Goal: Information Seeking & Learning: Learn about a topic

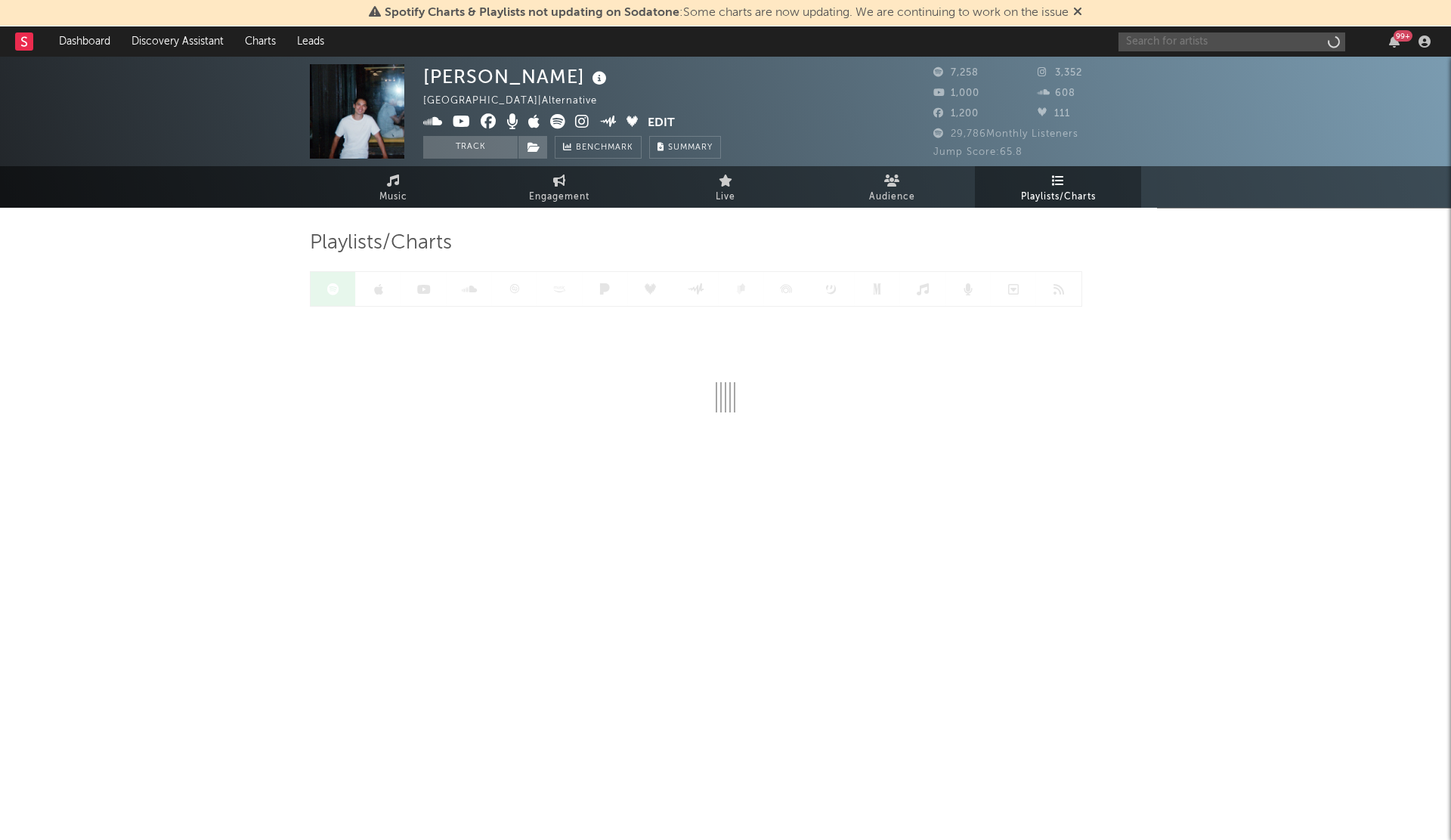
click at [1126, 41] on input "text" at bounding box center [1231, 41] width 226 height 19
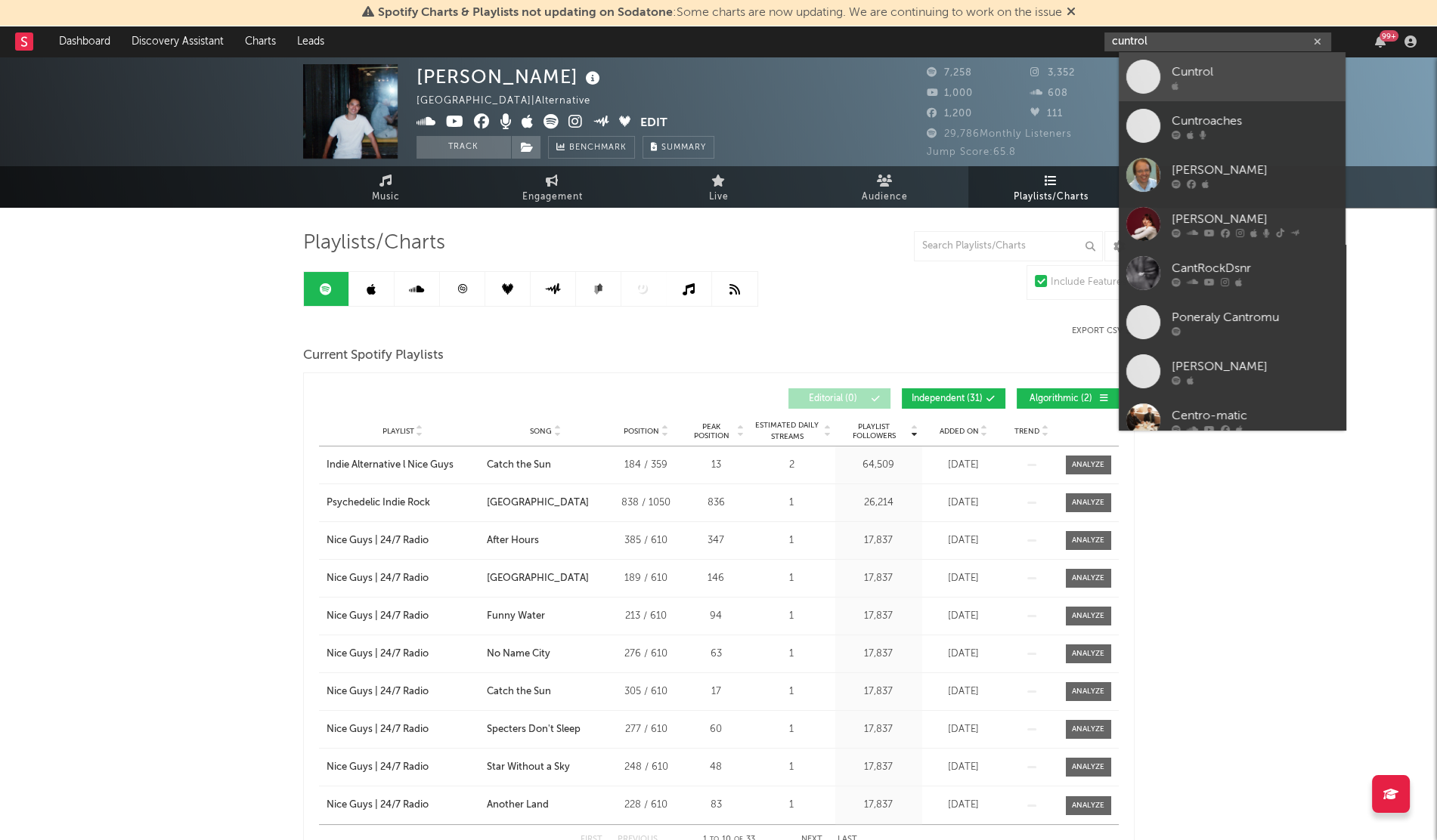
type input "cuntrol"
click at [1149, 95] on link "Cuntrol" at bounding box center [1231, 77] width 226 height 49
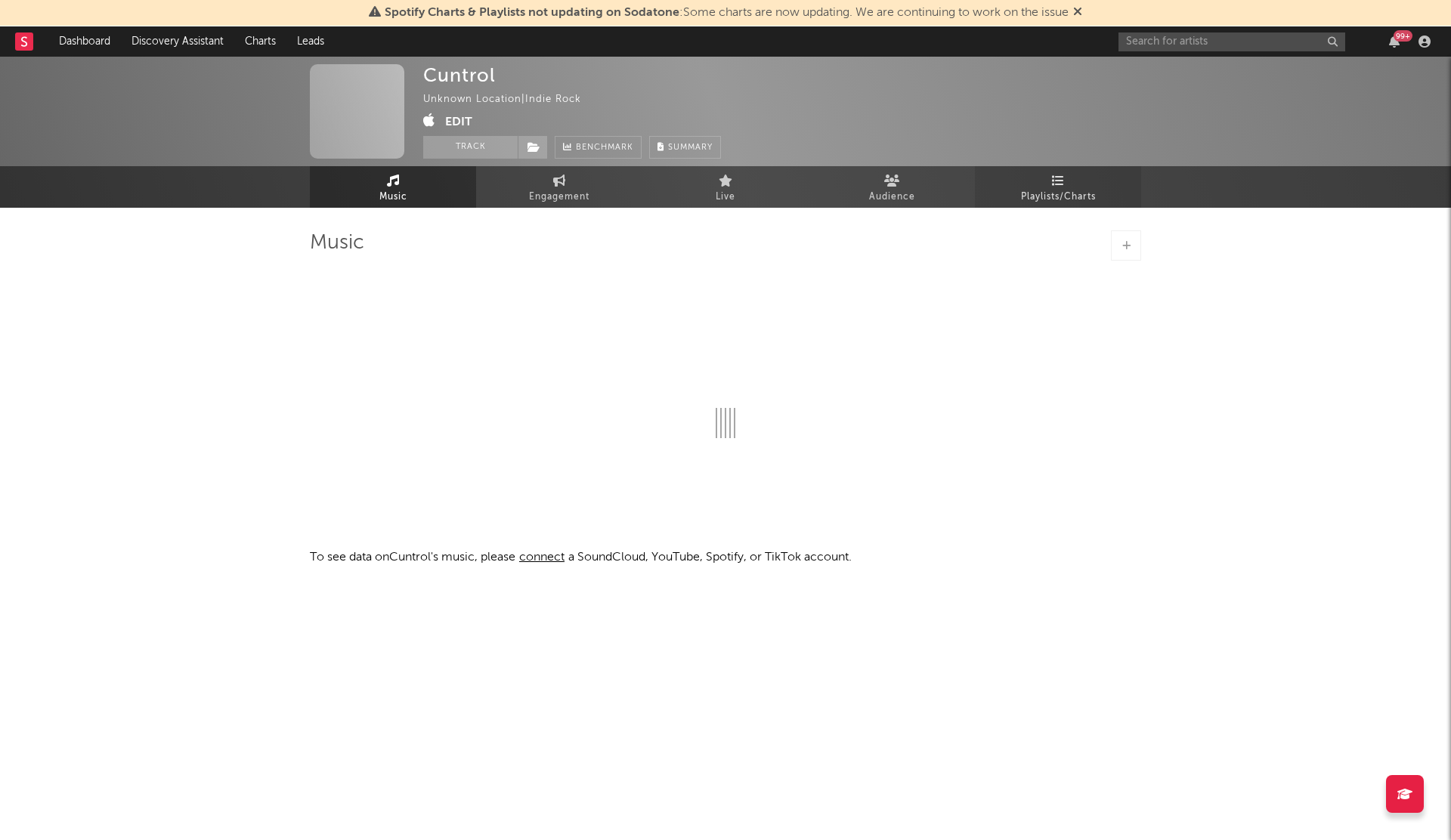
select select "1w"
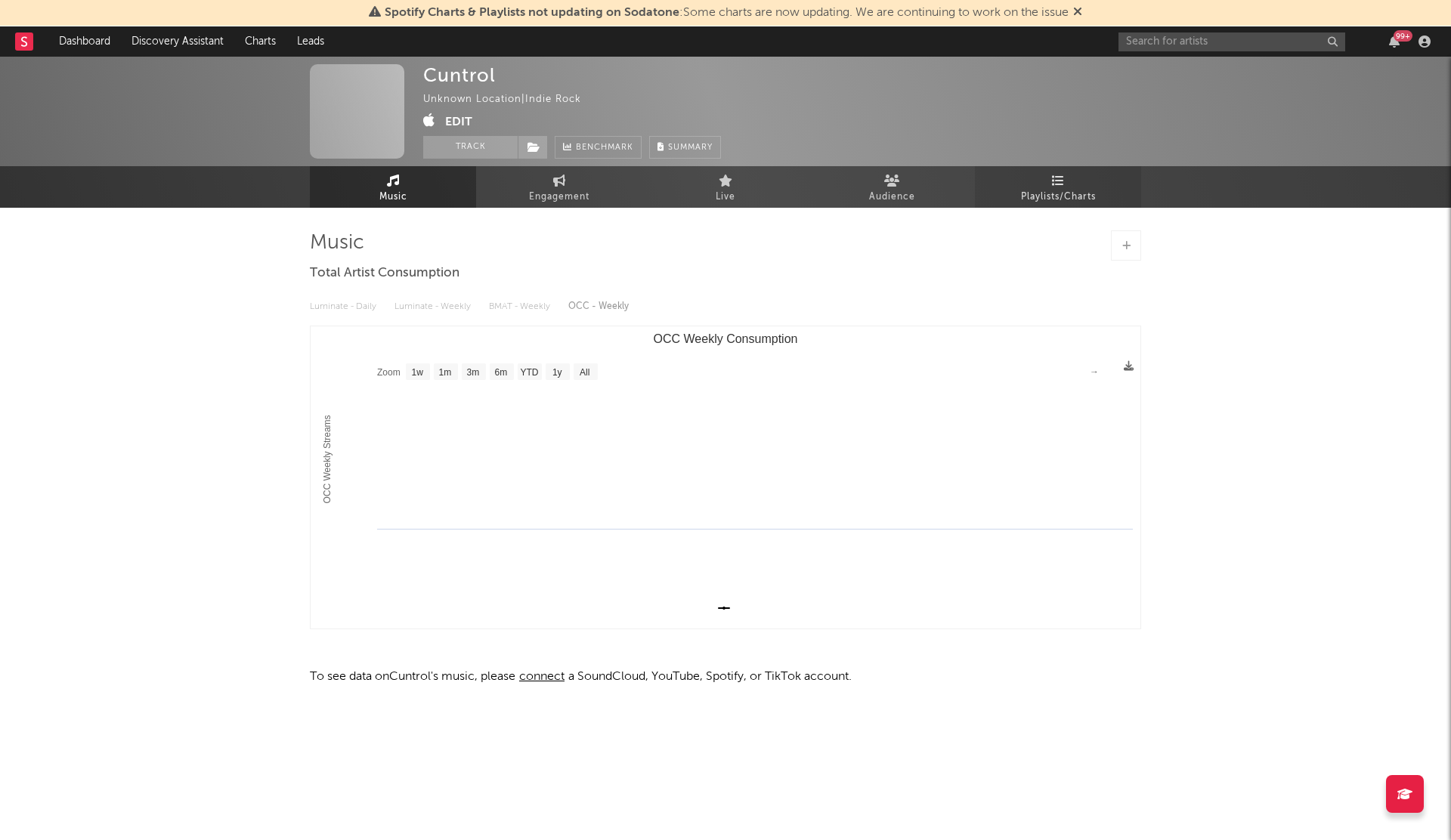
click at [1056, 193] on span "Playlists/Charts" at bounding box center [1058, 197] width 75 height 18
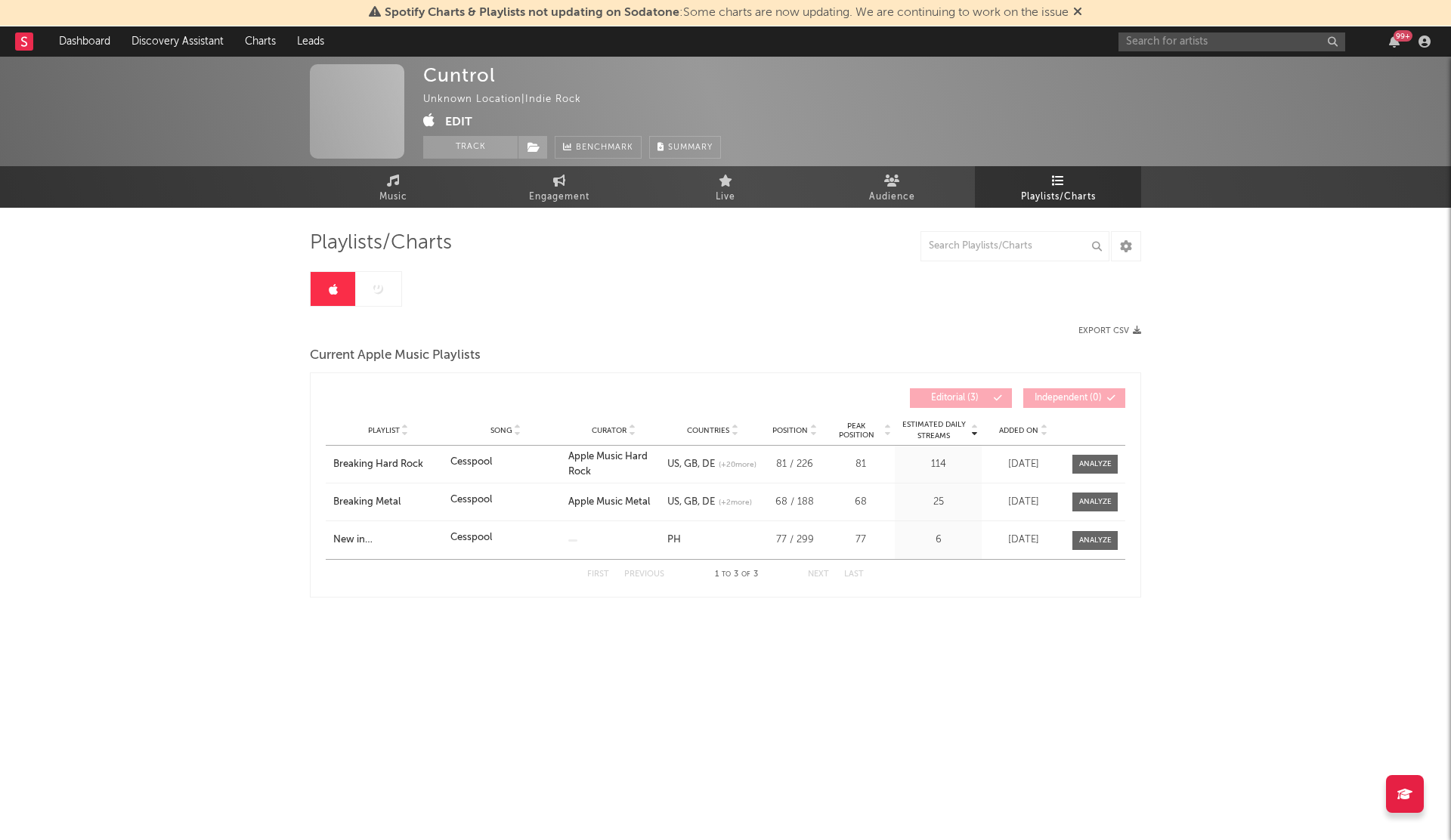
click at [371, 296] on div at bounding box center [356, 289] width 92 height 35
click at [934, 428] on span "Estimated Daily Streams" at bounding box center [933, 431] width 70 height 23
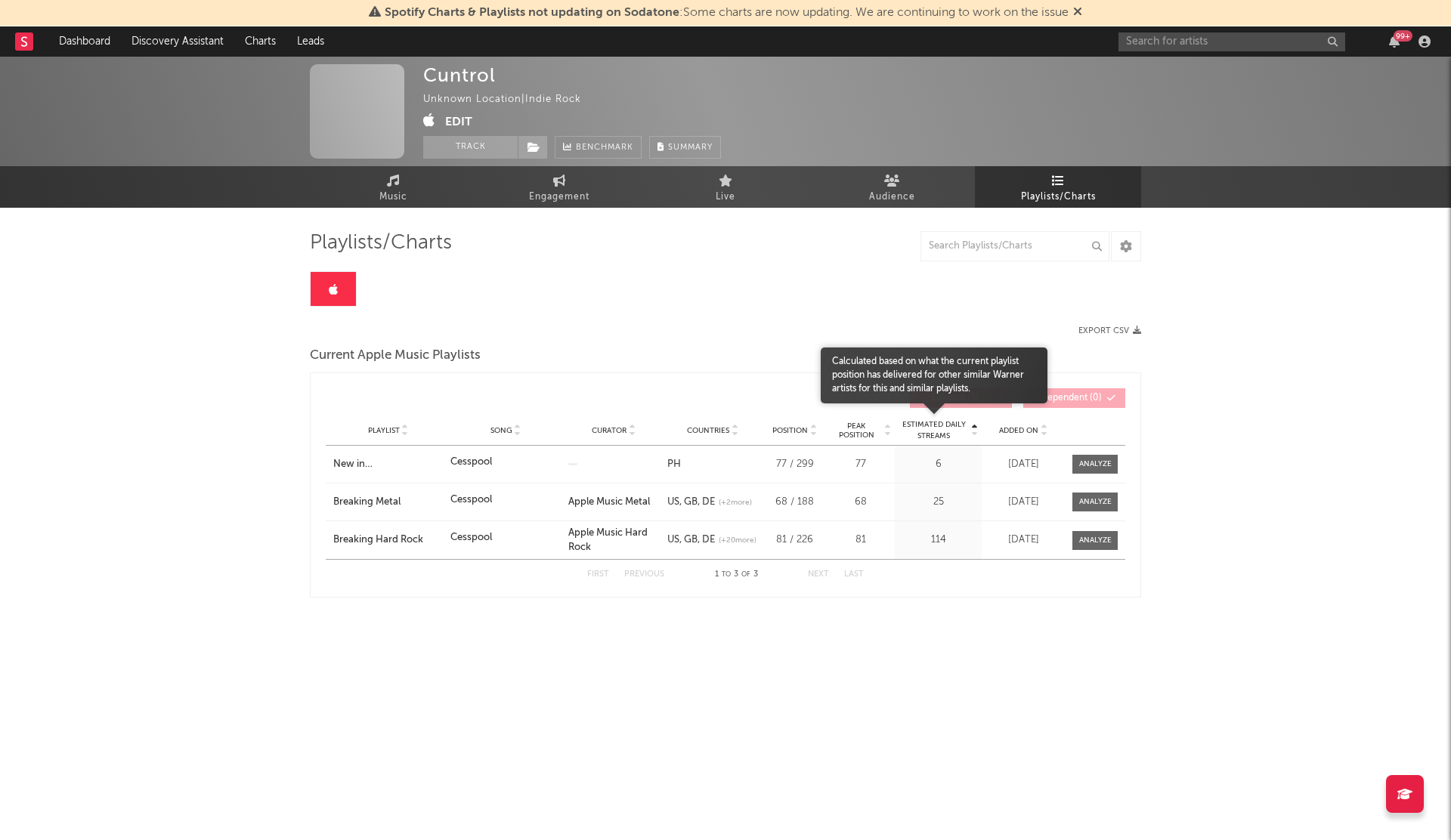
click at [934, 428] on span "Estimated Daily Streams" at bounding box center [933, 431] width 70 height 23
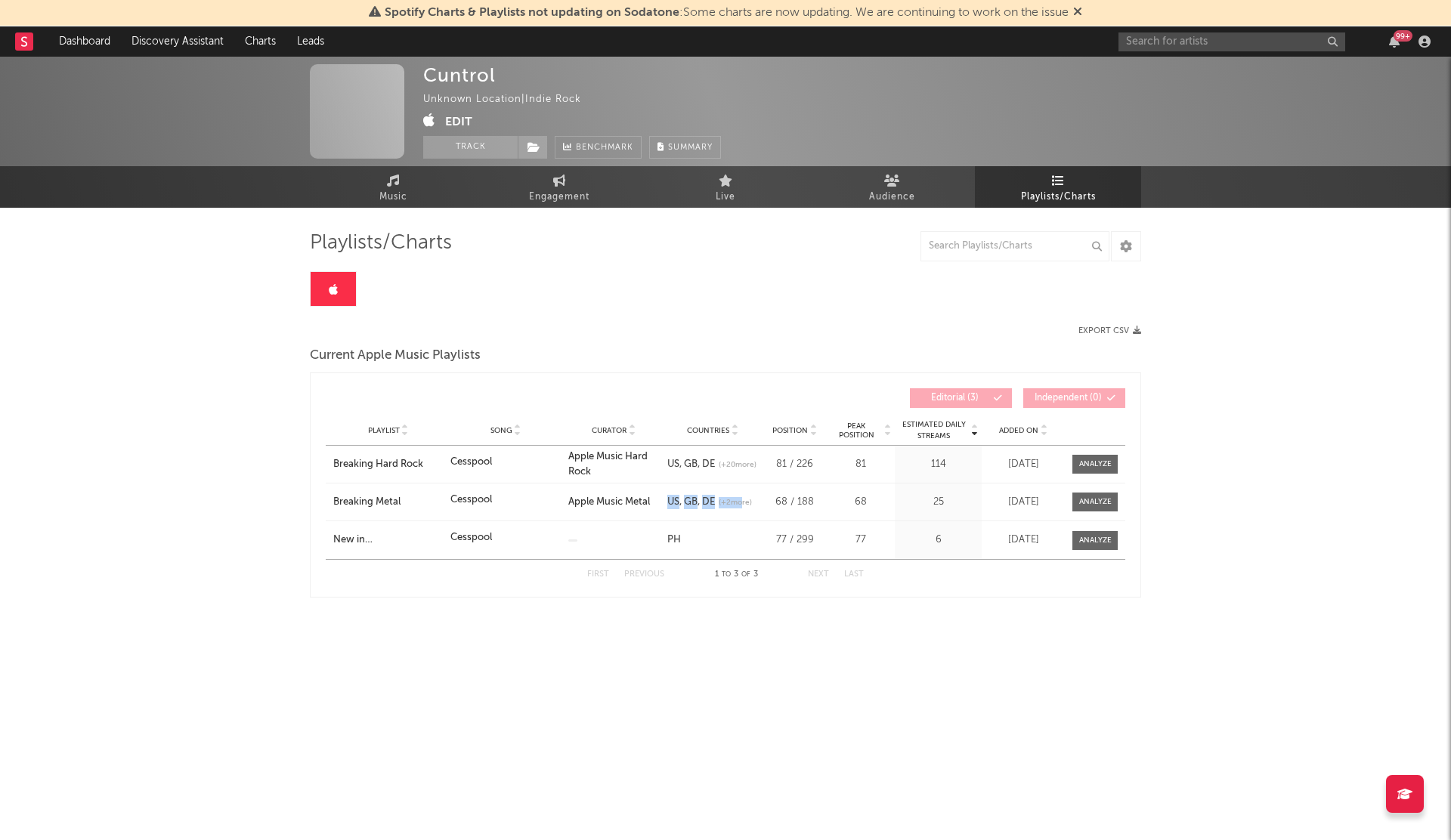
drag, startPoint x: 738, startPoint y: 504, endPoint x: 663, endPoint y: 504, distance: 75.0
click at [663, 504] on div "Countries US GB DE (+ 2 more)" at bounding box center [713, 502] width 99 height 15
copy div "US GB DE (+ 2 m"
click at [726, 685] on div "Cuntrol Unknown Location | Indie Rock Edit Track Benchmark Summary Music Engage…" at bounding box center [725, 373] width 1451 height 632
click at [732, 504] on span "(+ 2 more)" at bounding box center [735, 503] width 33 height 12
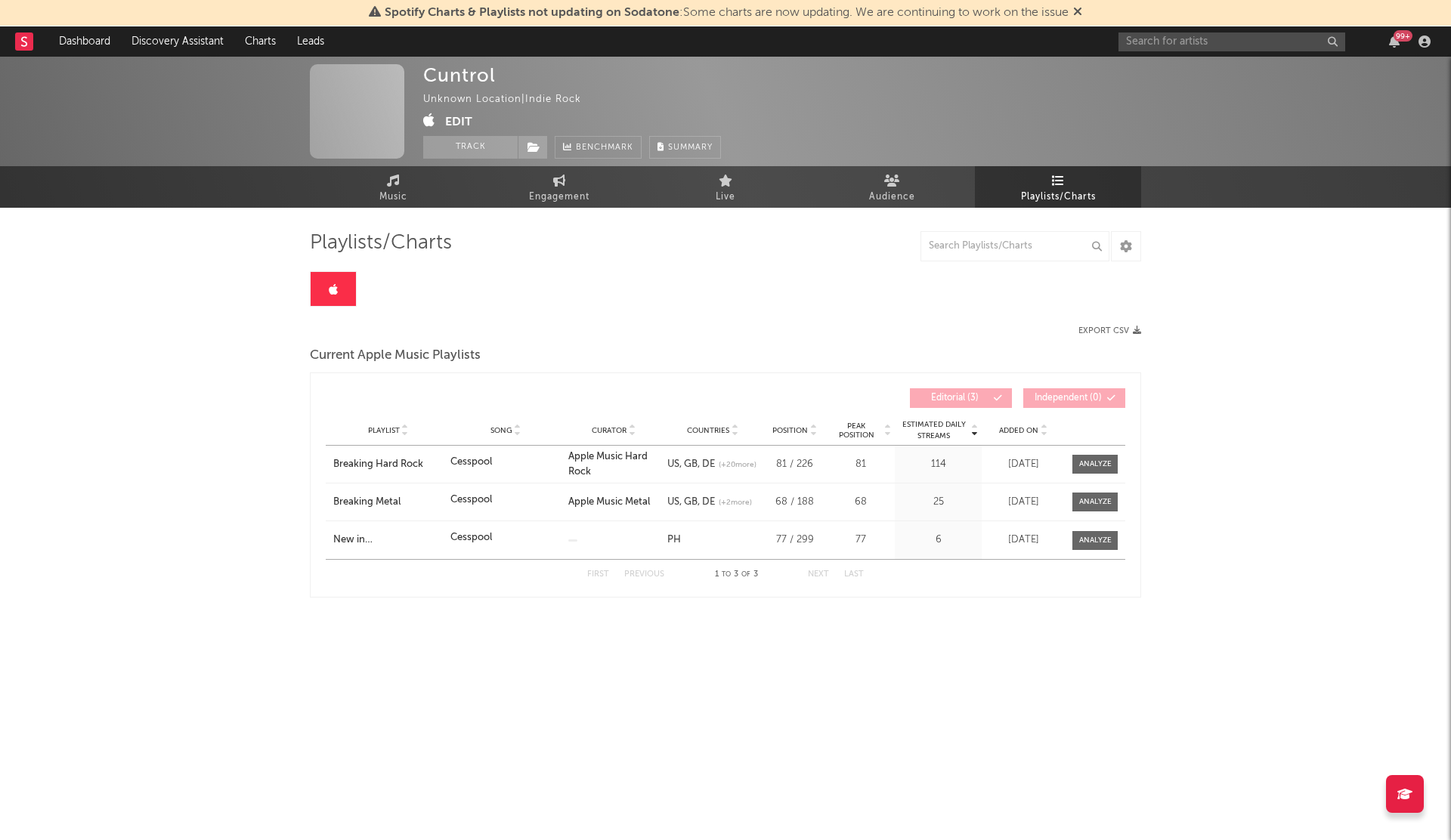
click at [737, 510] on div "Playlist Breaking Metal Song Cesspool Curator Apple Music Metal Genre Countries…" at bounding box center [726, 502] width 800 height 37
click at [737, 504] on span "(+ 2 more)" at bounding box center [735, 503] width 33 height 12
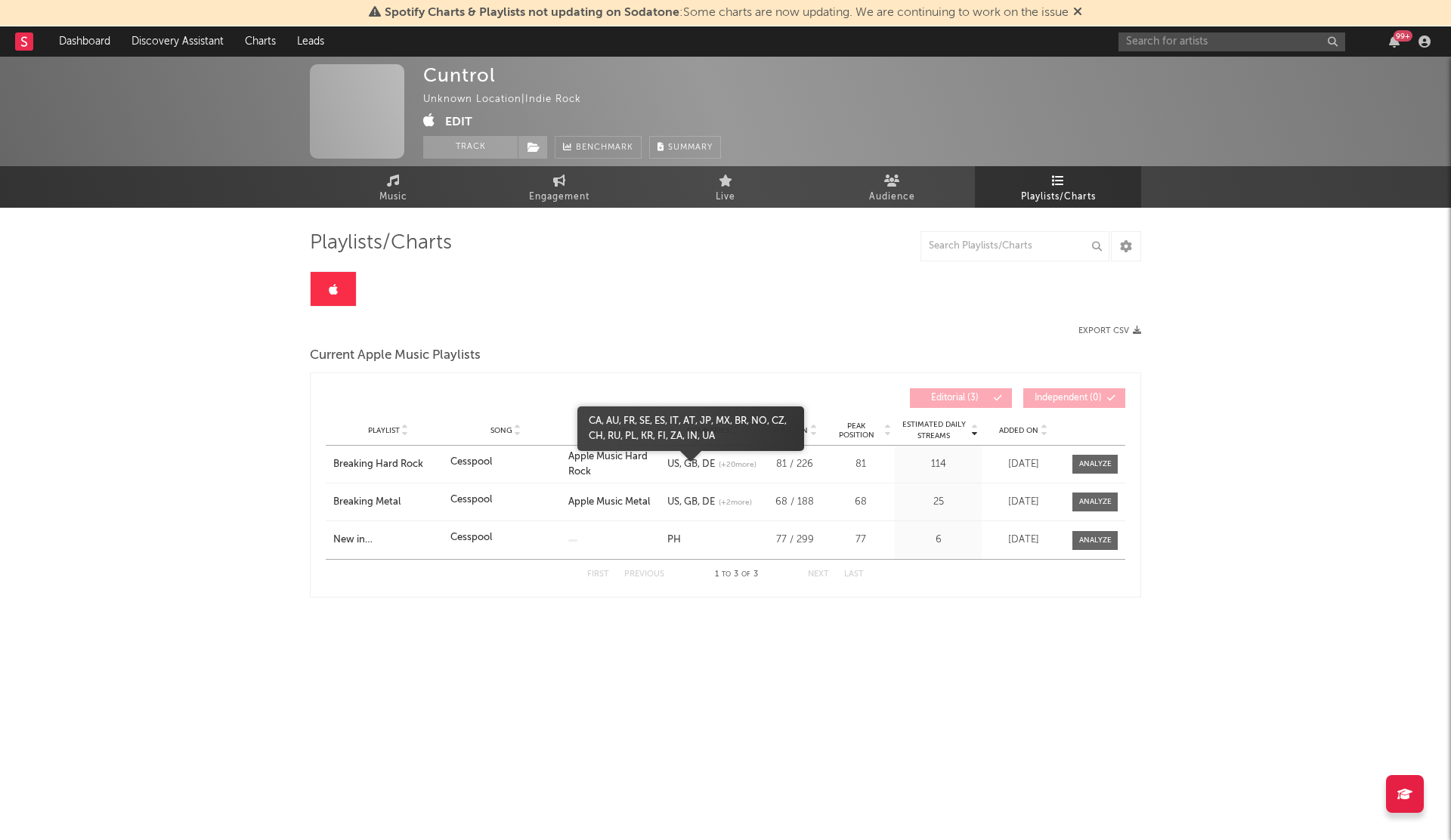
click at [719, 467] on span "(+ 20 more)" at bounding box center [737, 465] width 38 height 12
drag, startPoint x: 747, startPoint y: 434, endPoint x: 586, endPoint y: 425, distance: 161.3
click at [586, 425] on span "CA AU FR SE ES IT AT JP MX BR NO CZ CH RU PL KR FI ZA IN UA" at bounding box center [691, 429] width 226 height 30
copy span "CA AU FR SE ES IT AT JP MX BR NO CZ CH RU PL KR FI ZA IN UA"
click at [719, 468] on span "(+ 20 more)" at bounding box center [737, 465] width 38 height 12
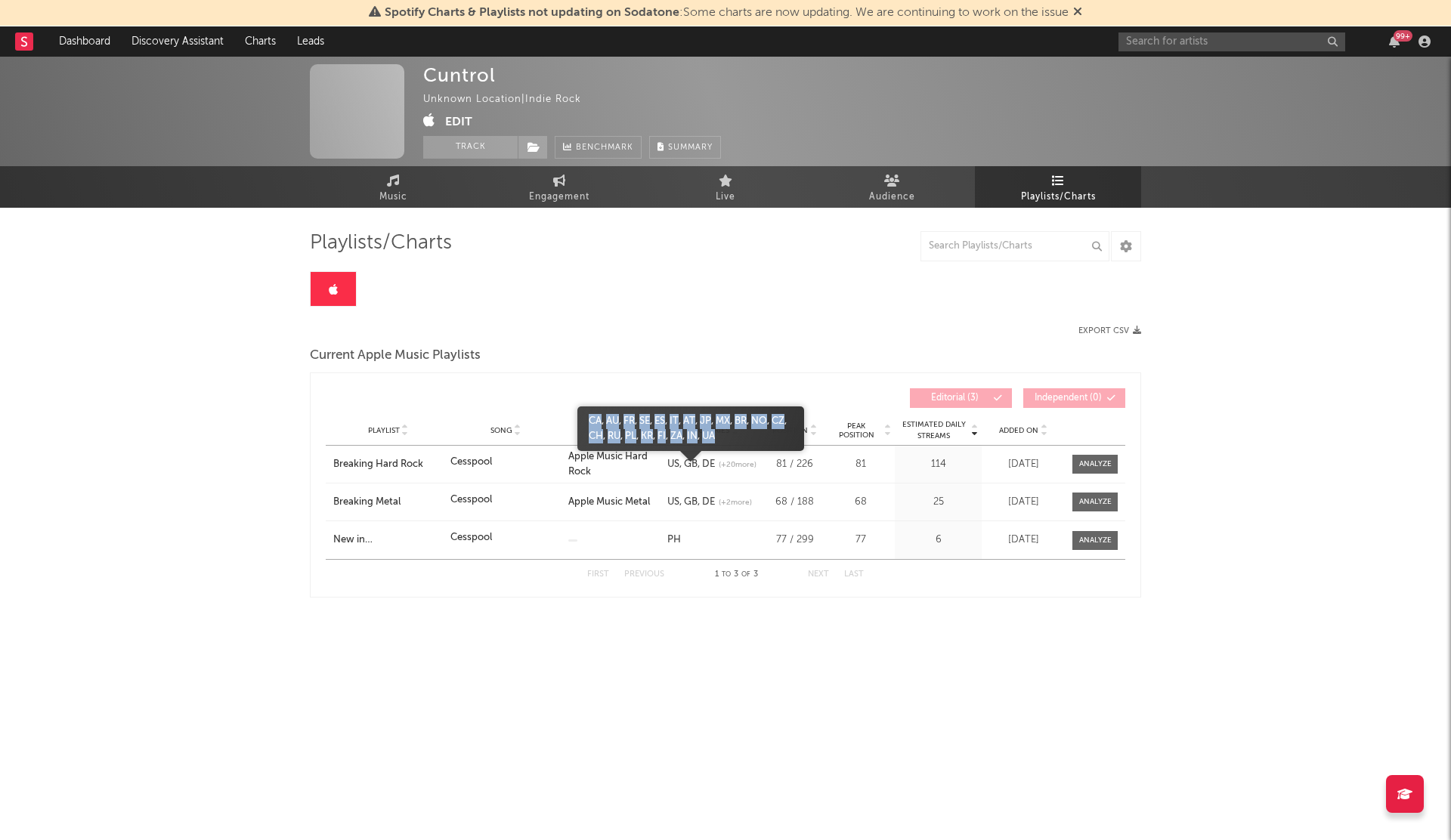
drag, startPoint x: 745, startPoint y: 433, endPoint x: 590, endPoint y: 415, distance: 156.0
click at [590, 415] on span "CA AU FR SE ES IT AT JP MX BR NO CZ CH RU PL KR FI ZA IN UA" at bounding box center [691, 429] width 226 height 30
copy span "CA AU FR SE ES IT AT JP MX BR NO CZ CH RU PL KR FI ZA IN UA"
